Goal: Task Accomplishment & Management: Manage account settings

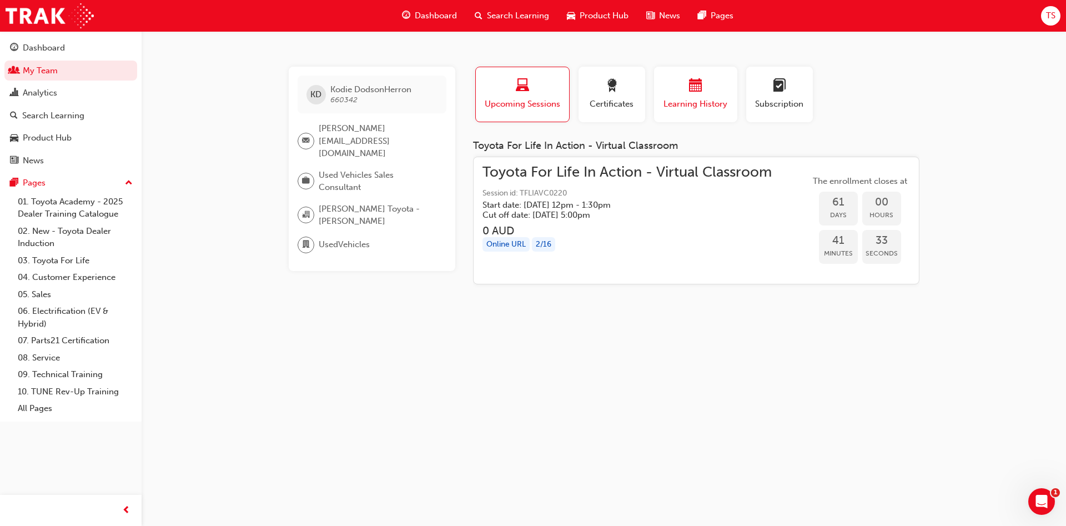
click at [695, 98] on span "Learning History" at bounding box center [695, 104] width 67 height 13
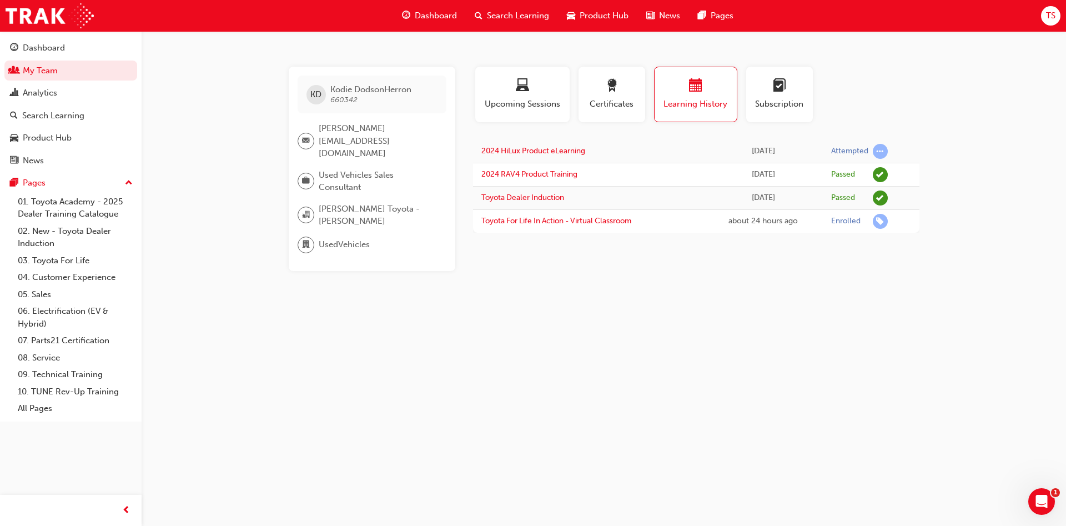
click at [491, 14] on span "Search Learning" at bounding box center [518, 15] width 62 height 13
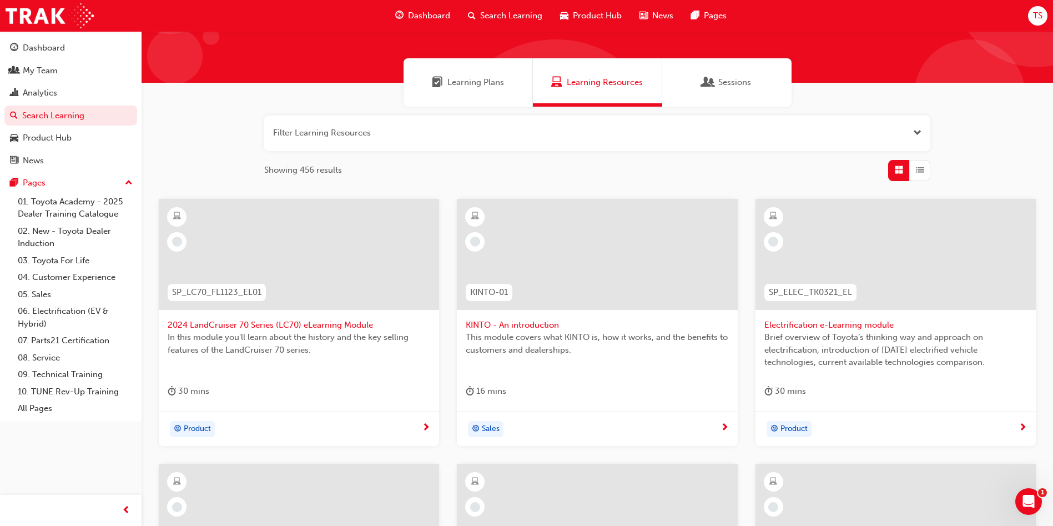
scroll to position [83, 0]
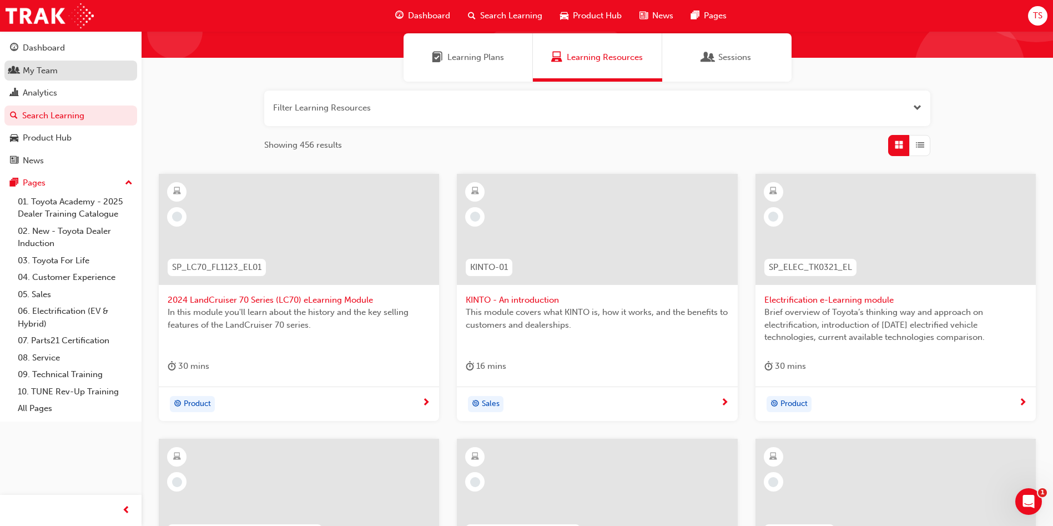
click at [81, 69] on div "My Team" at bounding box center [71, 71] width 122 height 14
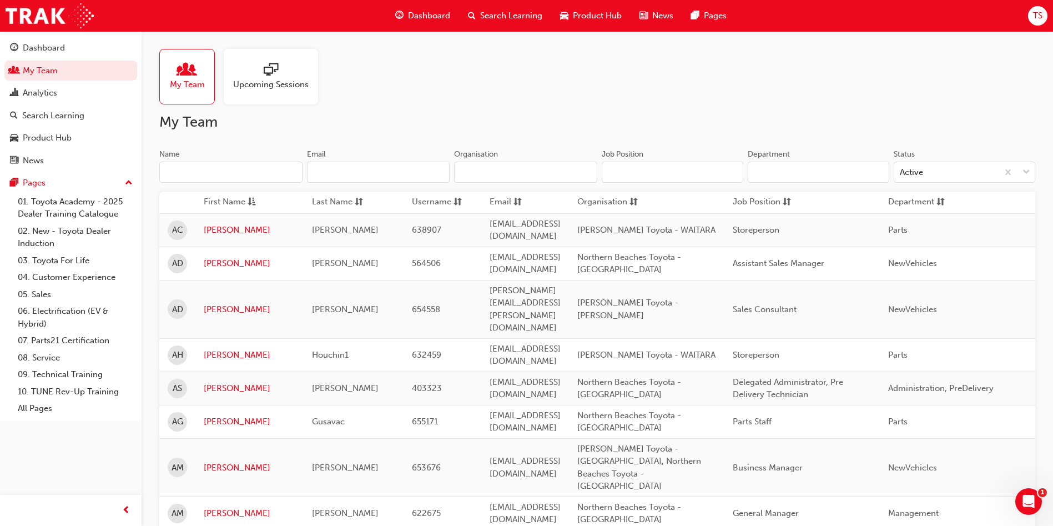
drag, startPoint x: 247, startPoint y: 179, endPoint x: 252, endPoint y: 169, distance: 10.4
click at [248, 179] on input "Name" at bounding box center [230, 172] width 143 height 21
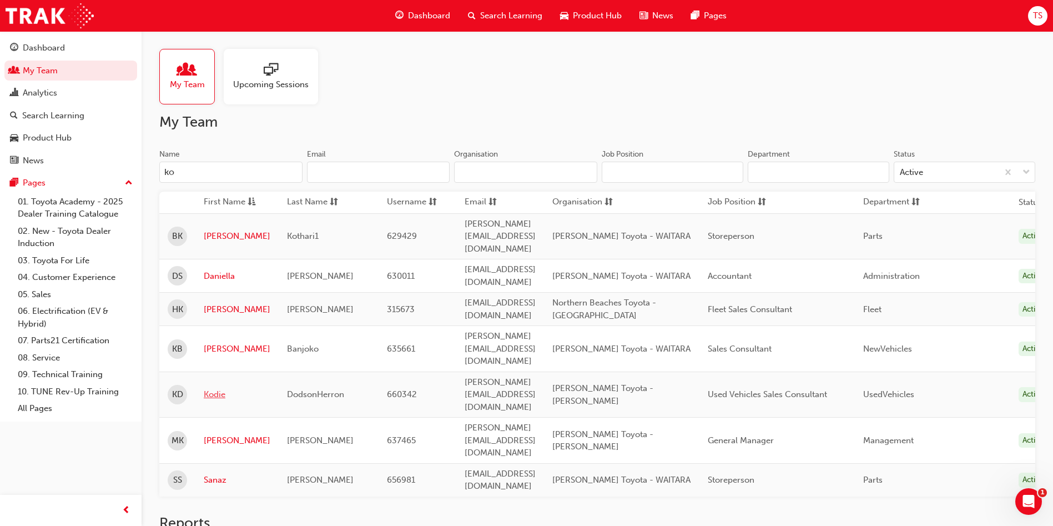
type input "ko"
click at [213, 388] on link "Kodie" at bounding box center [237, 394] width 67 height 13
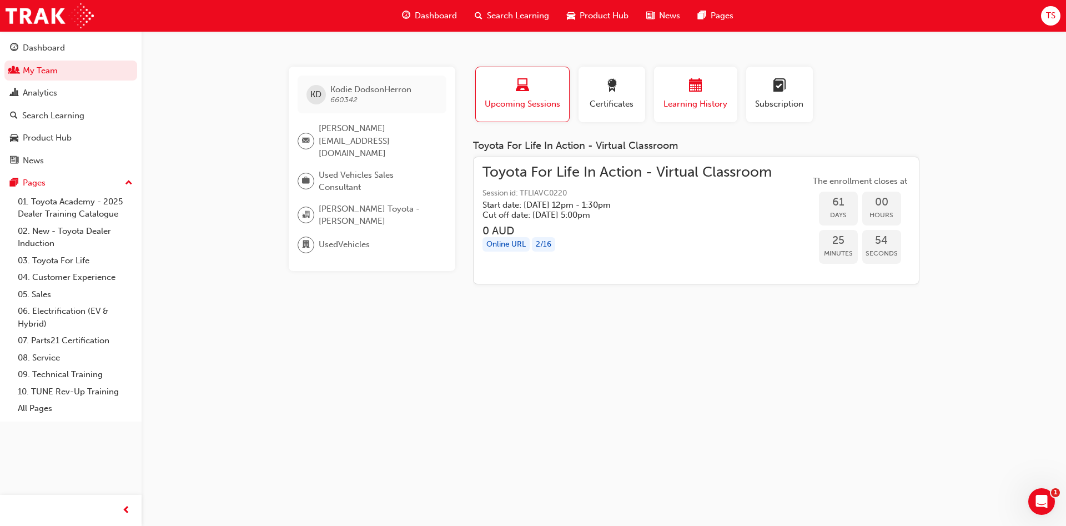
click at [707, 99] on span "Learning History" at bounding box center [695, 104] width 67 height 13
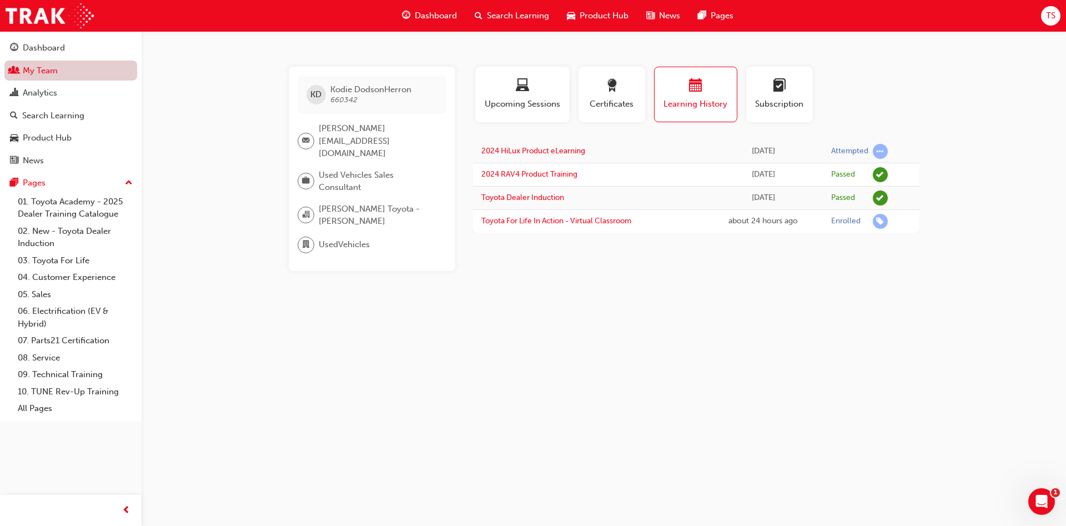
click at [87, 69] on link "My Team" at bounding box center [70, 71] width 133 height 21
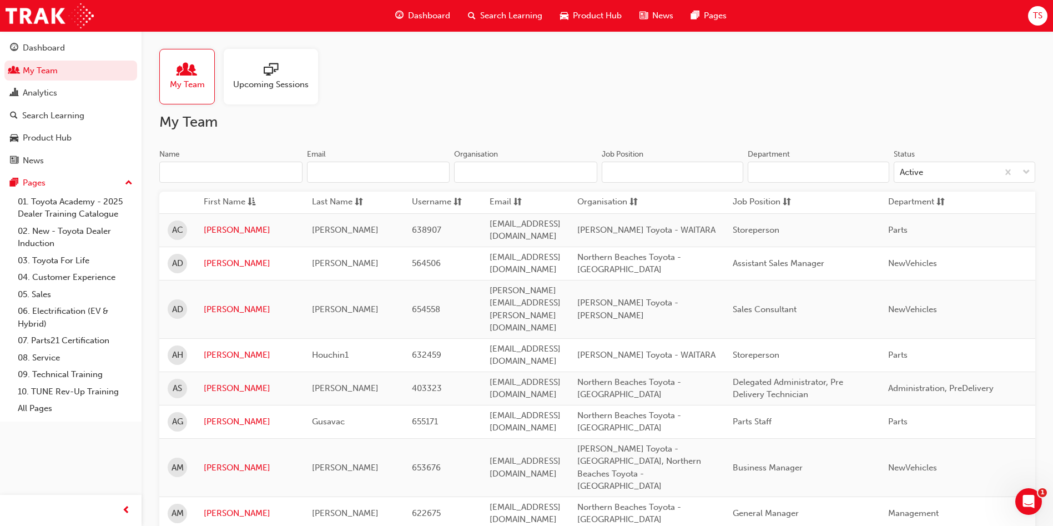
click at [234, 172] on input "Name" at bounding box center [230, 172] width 143 height 21
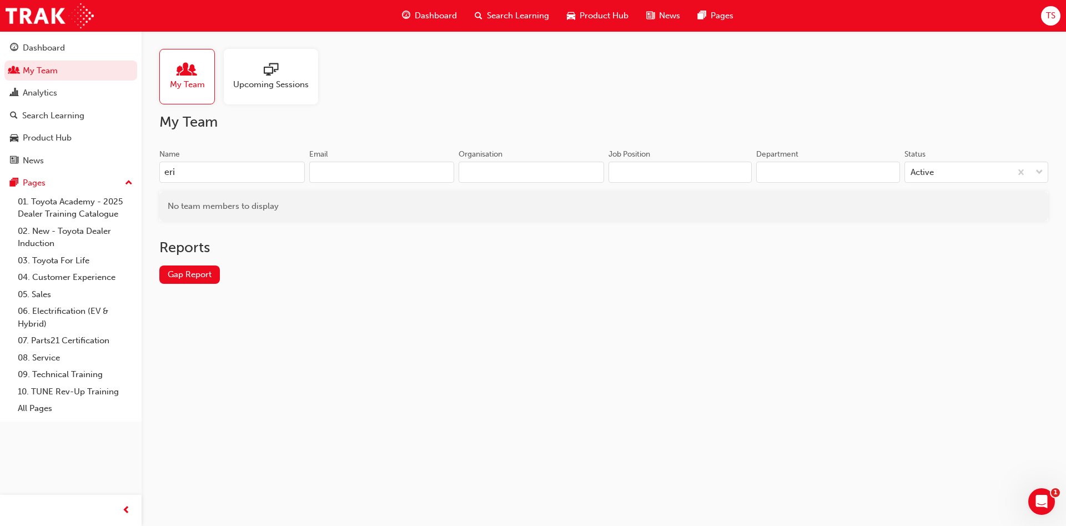
type input "eri"
click at [353, 115] on h2 "My Team" at bounding box center [603, 122] width 889 height 18
click at [1054, 13] on span "TS" at bounding box center [1050, 15] width 9 height 13
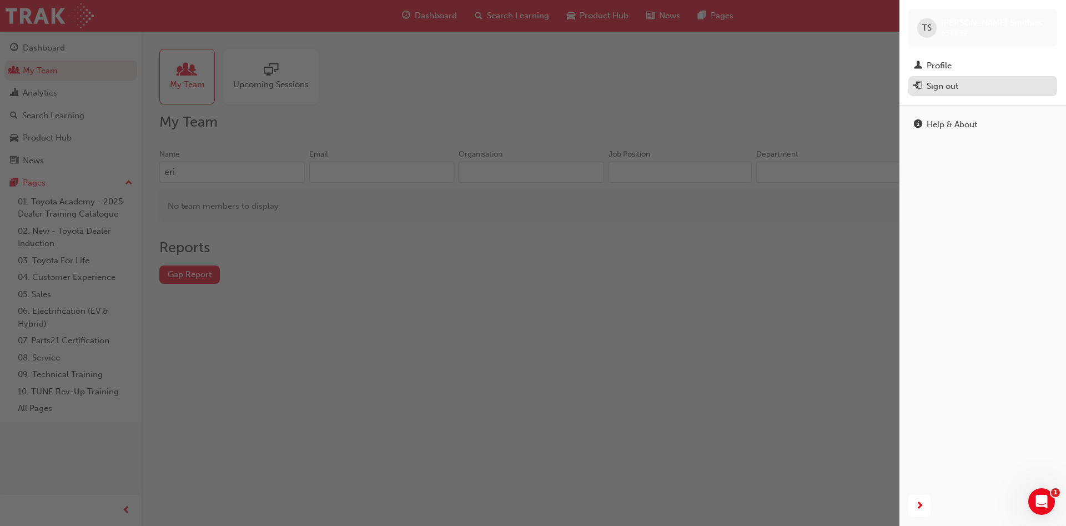
click at [961, 85] on div "Sign out" at bounding box center [983, 86] width 138 height 14
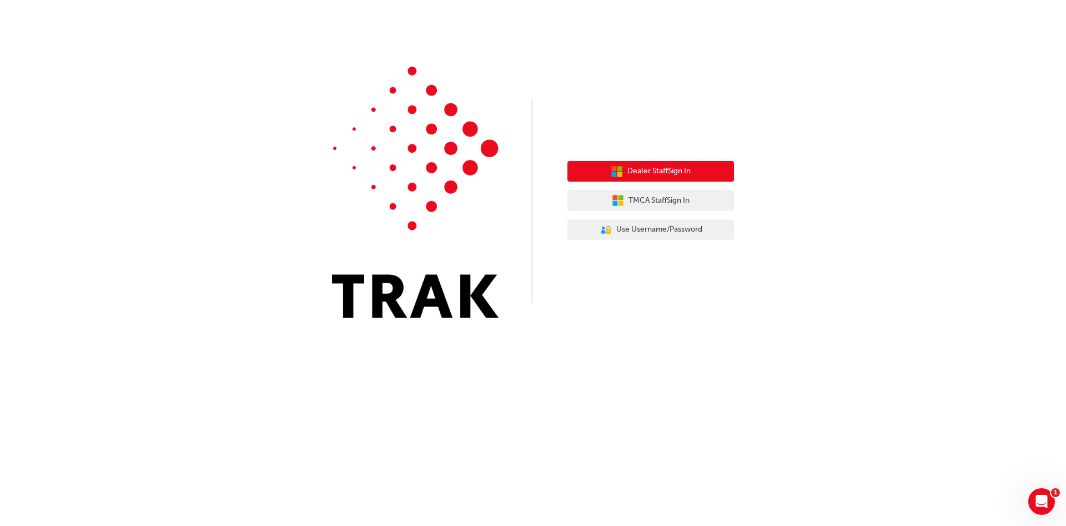
click at [641, 175] on span "Dealer Staff Sign In" at bounding box center [658, 171] width 63 height 13
